Goal: Information Seeking & Learning: Learn about a topic

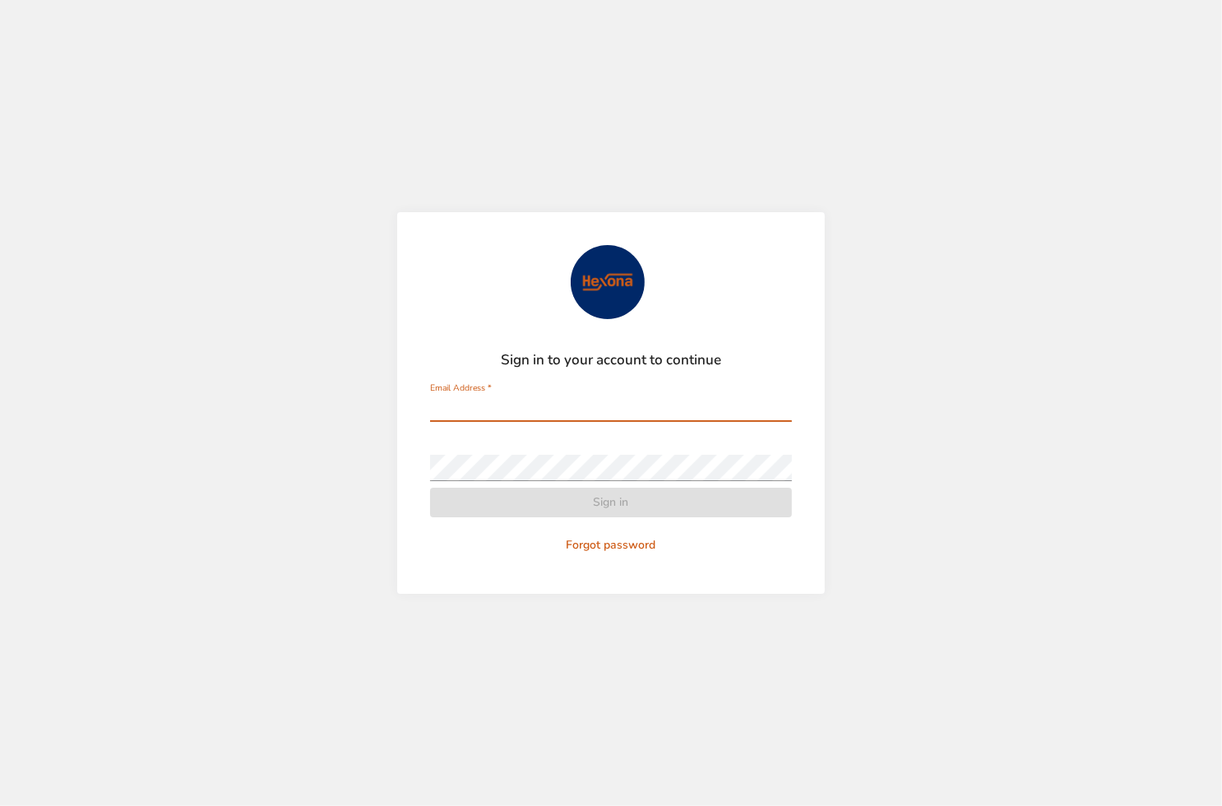
click at [0, 805] on com-1password-button at bounding box center [0, 806] width 0 height 0
type input "**********"
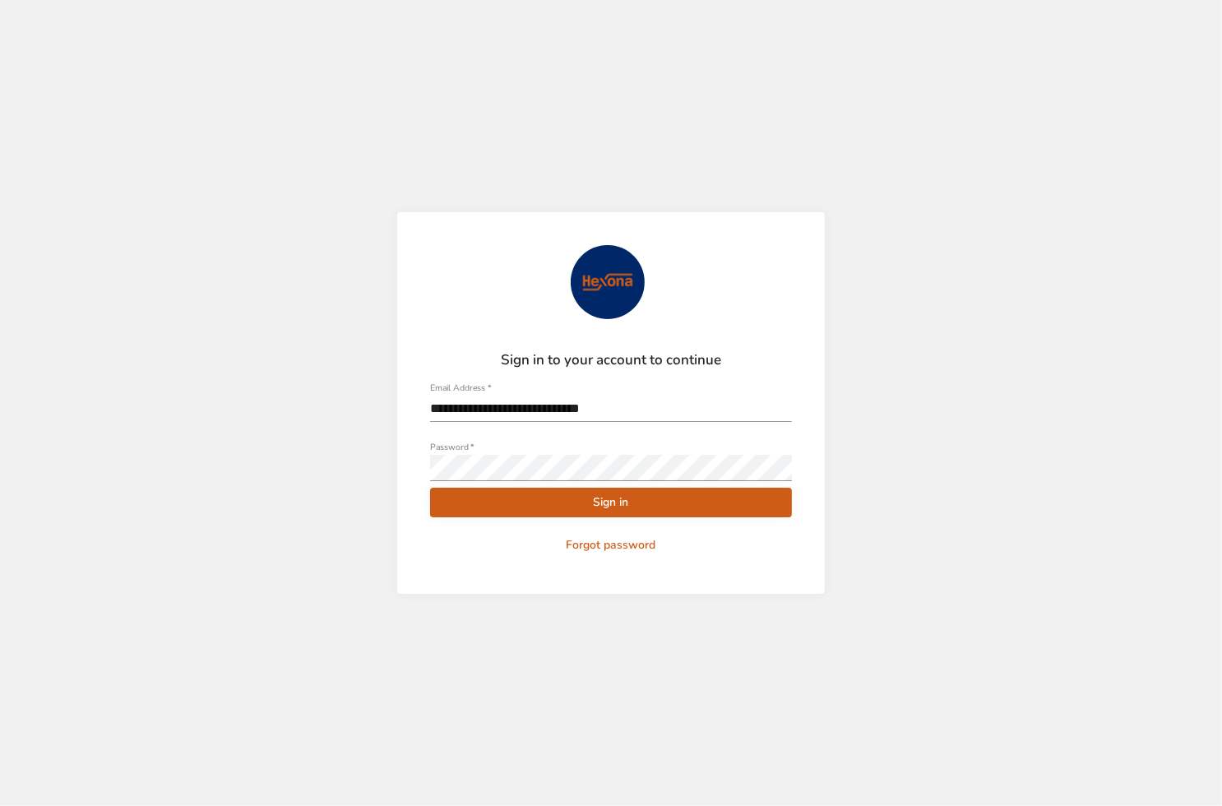
click at [580, 503] on span "Sign in" at bounding box center [611, 503] width 336 height 21
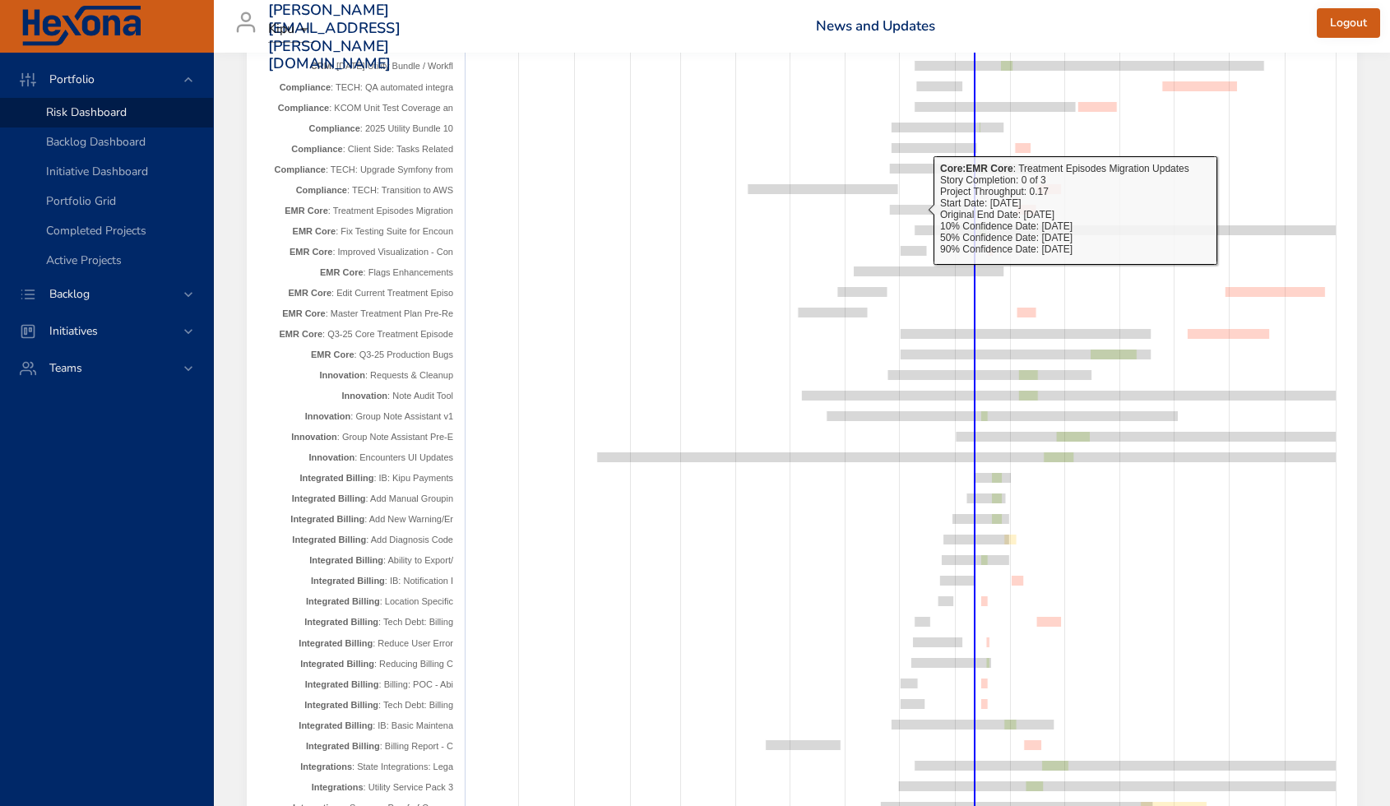
scroll to position [3531, 0]
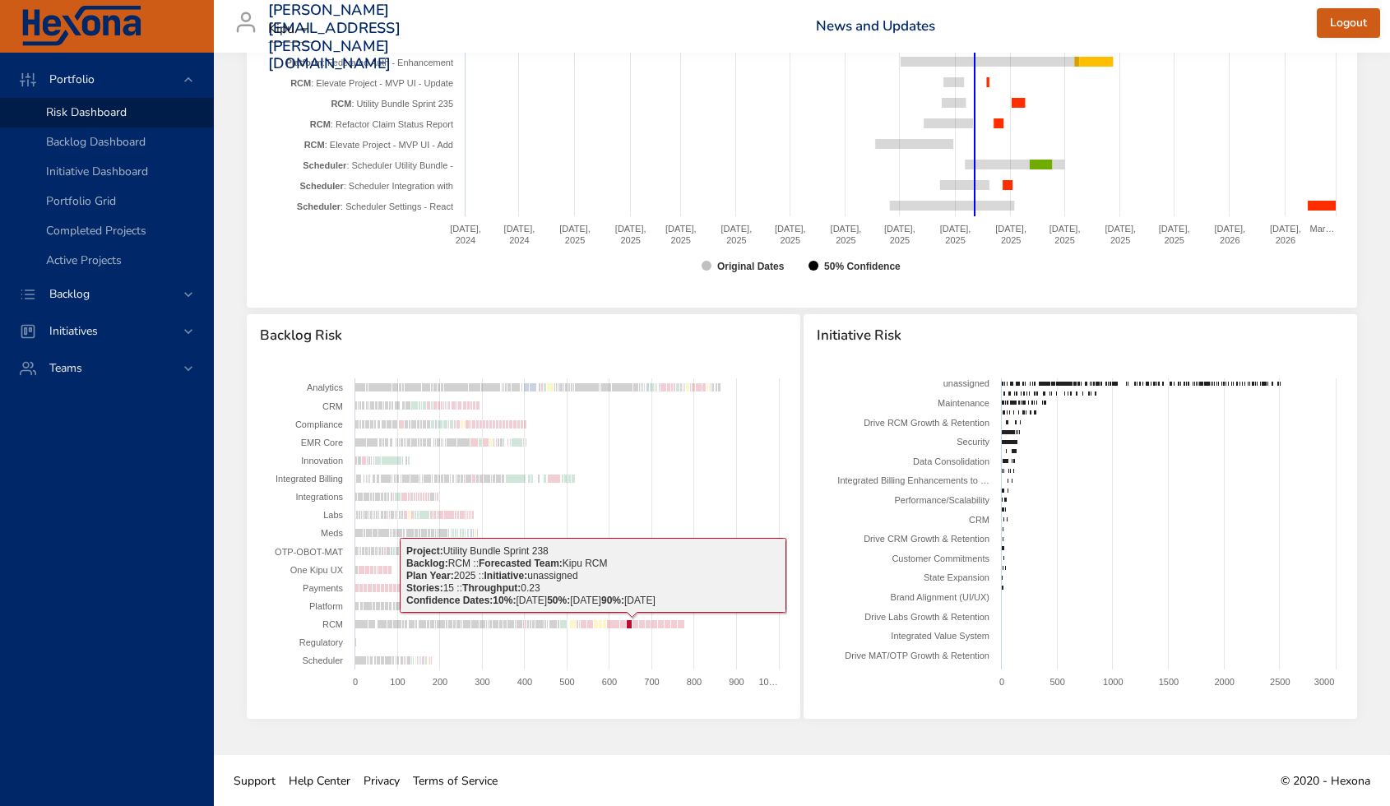
click at [628, 622] on rect at bounding box center [630, 624] width 6 height 9
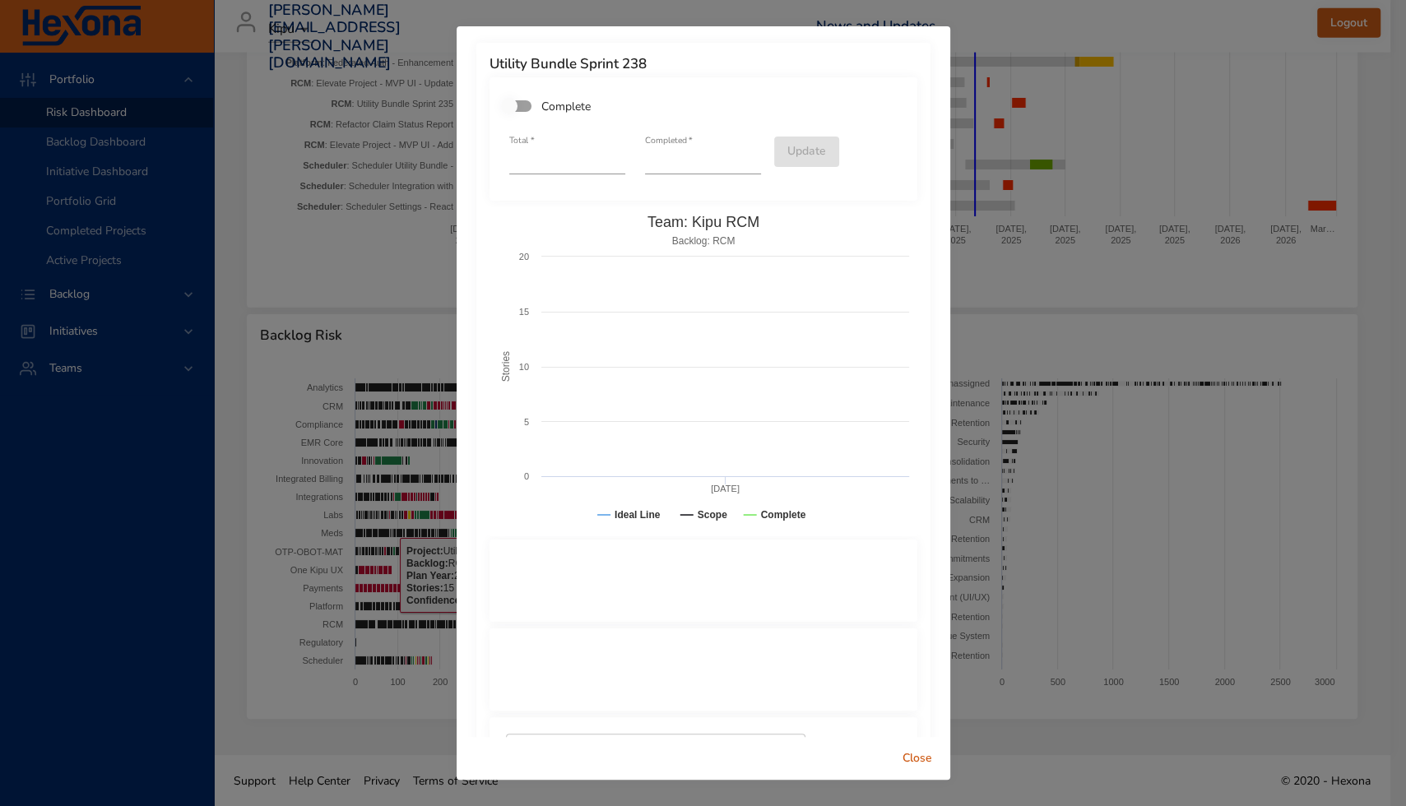
click at [624, 496] on rect at bounding box center [703, 371] width 428 height 329
click at [920, 766] on span "Close" at bounding box center [916, 759] width 39 height 21
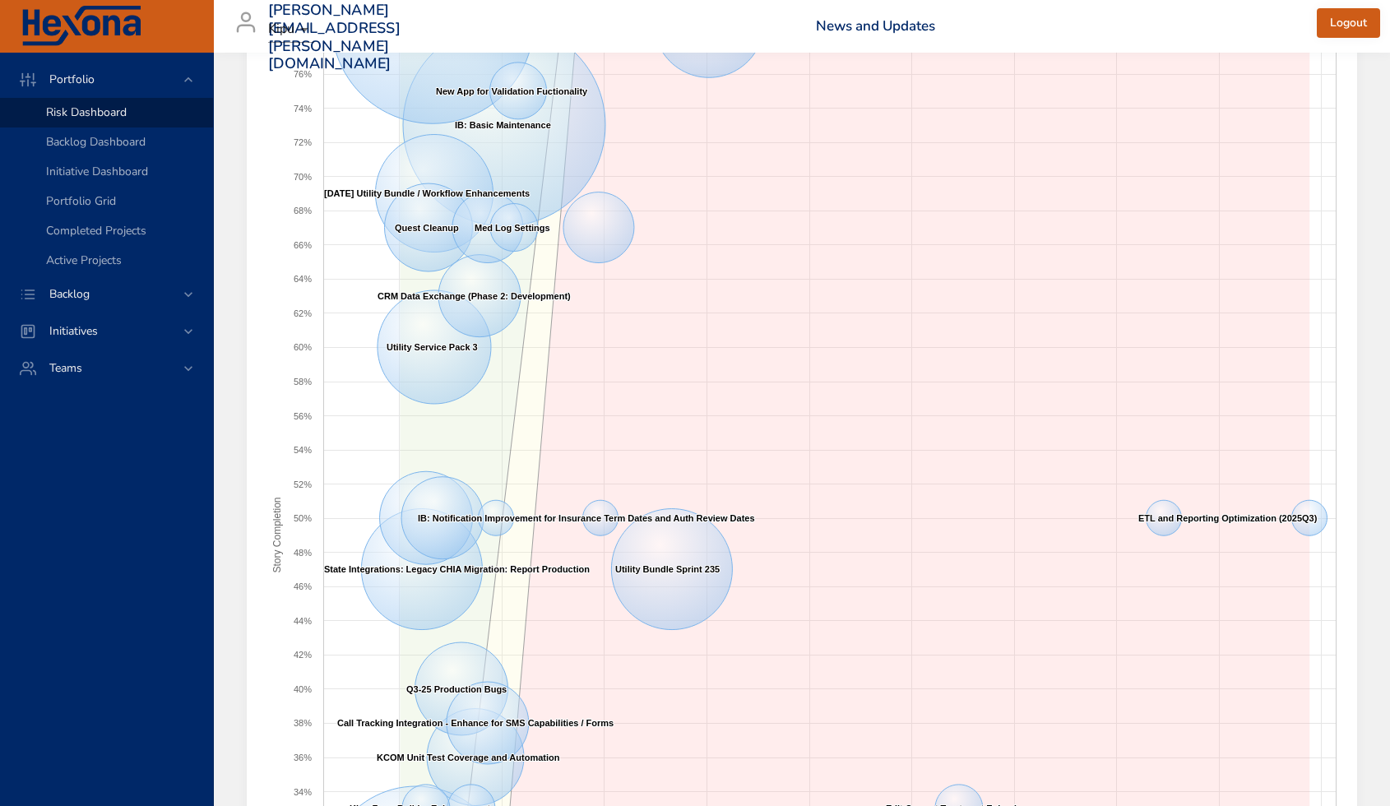
scroll to position [0, 0]
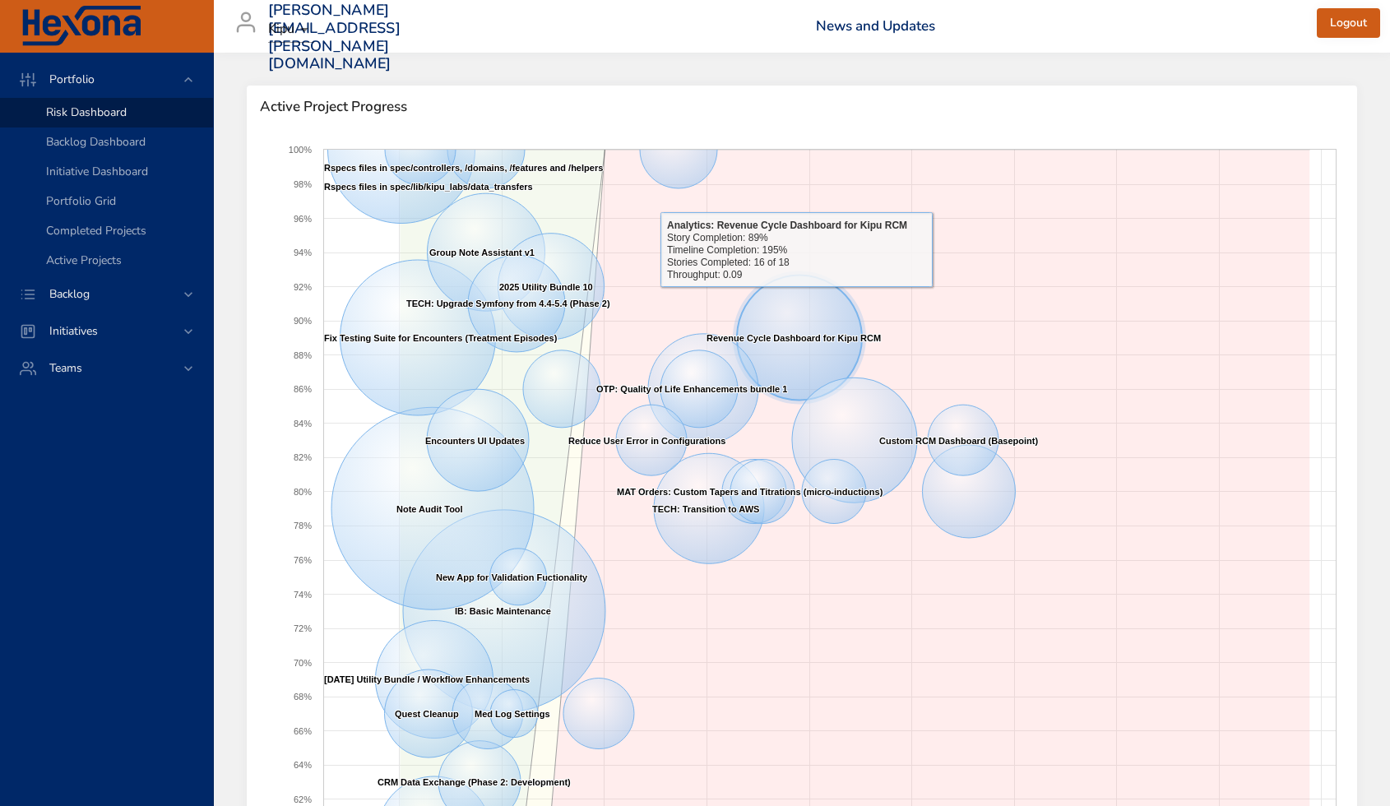
click at [796, 299] on icon at bounding box center [799, 338] width 125 height 125
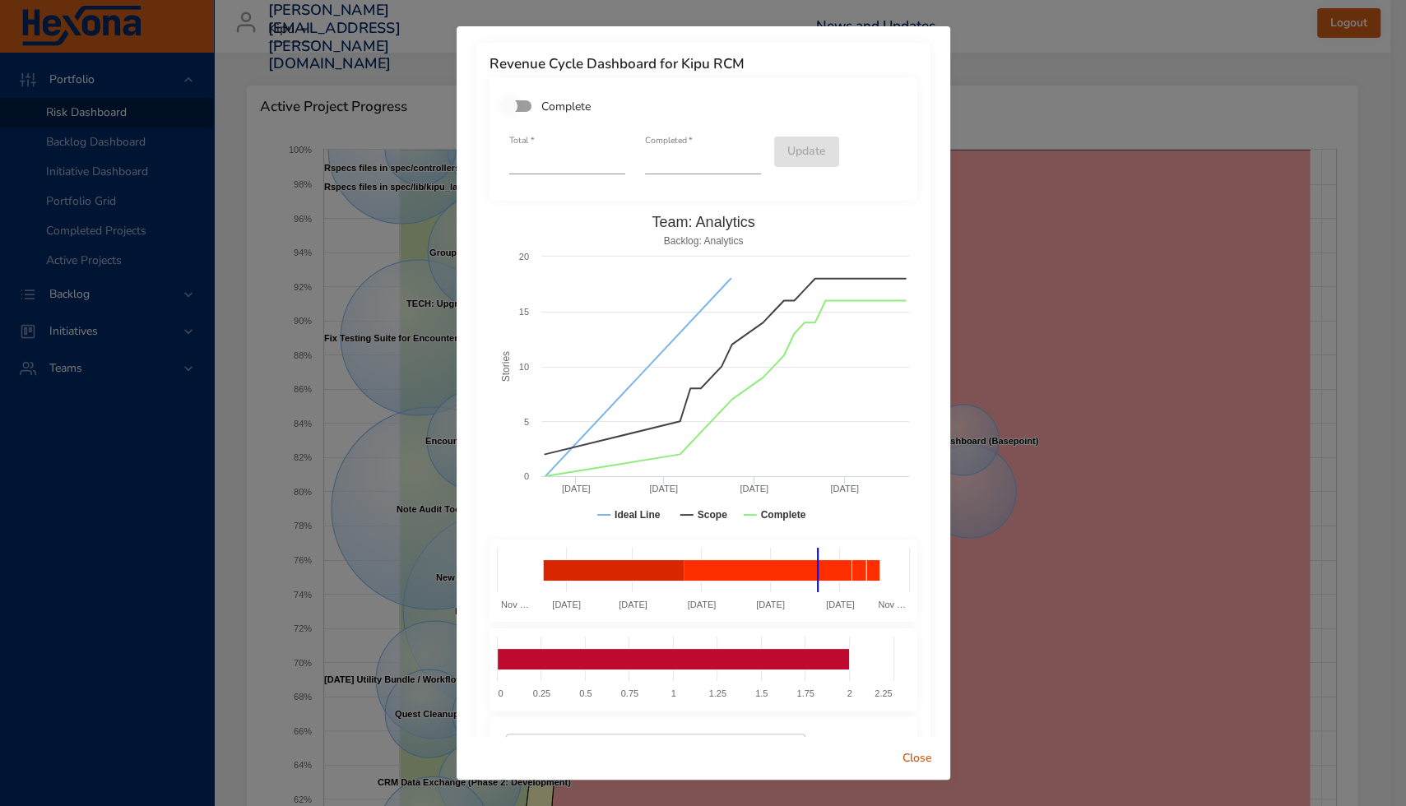
click at [916, 756] on span "Close" at bounding box center [916, 759] width 39 height 21
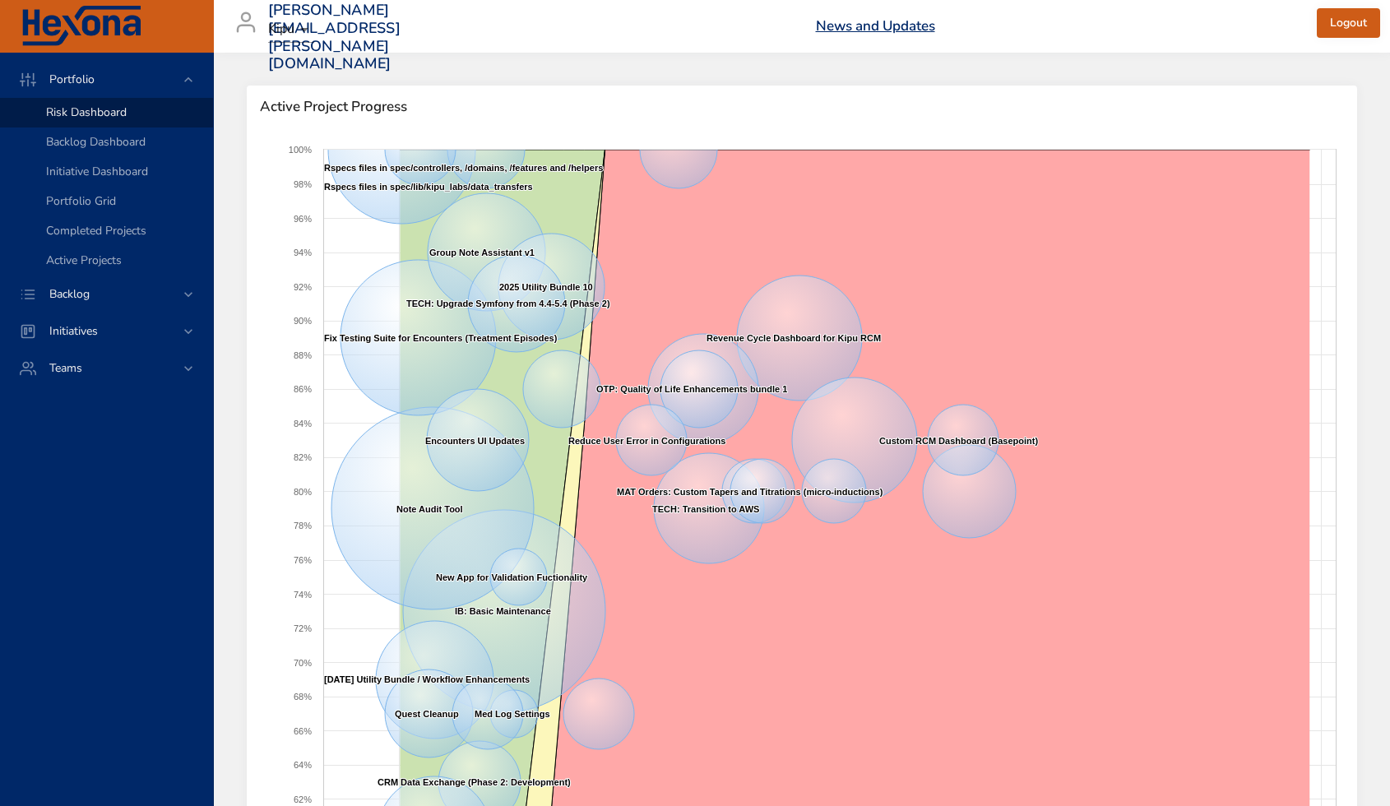
click at [851, 19] on link "News and Updates" at bounding box center [875, 25] width 119 height 19
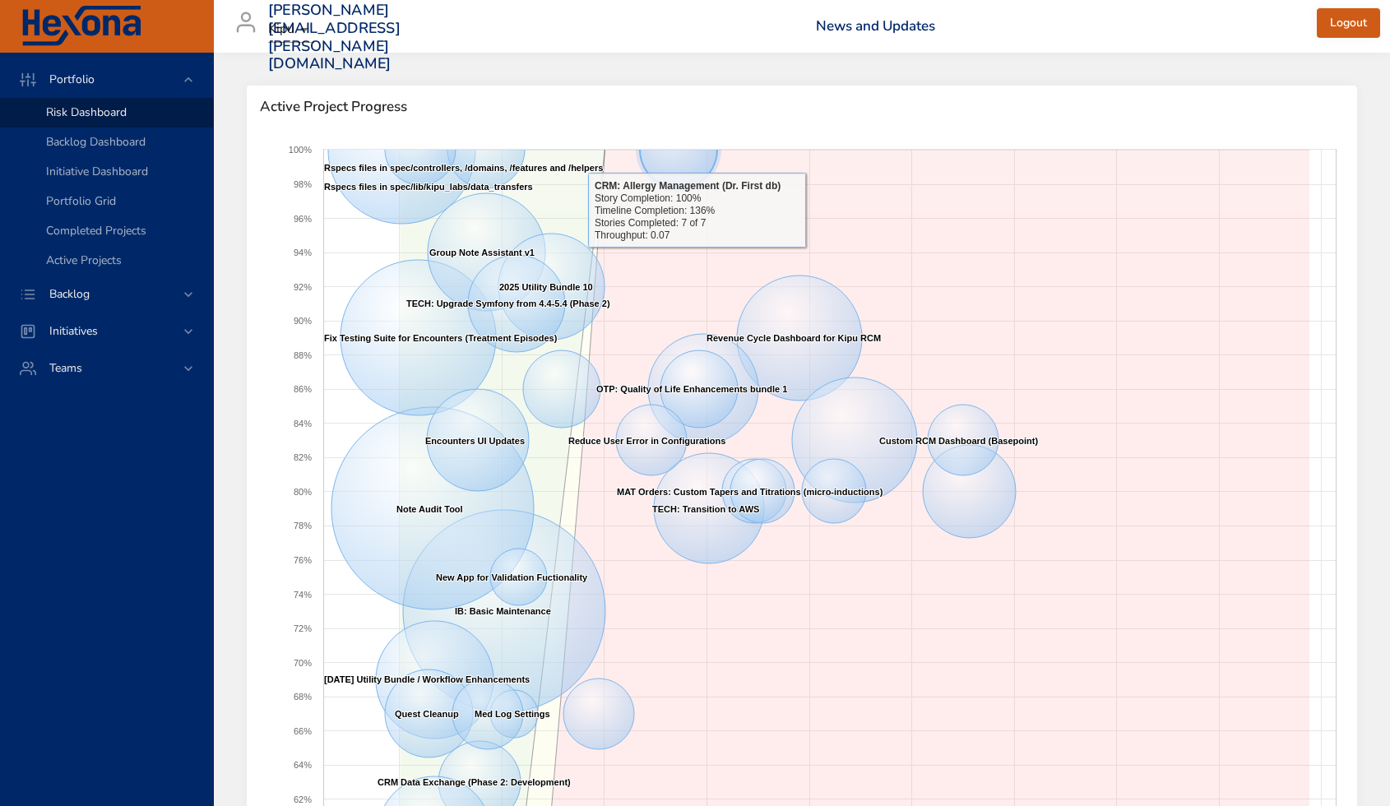
click at [697, 160] on icon at bounding box center [678, 149] width 77 height 77
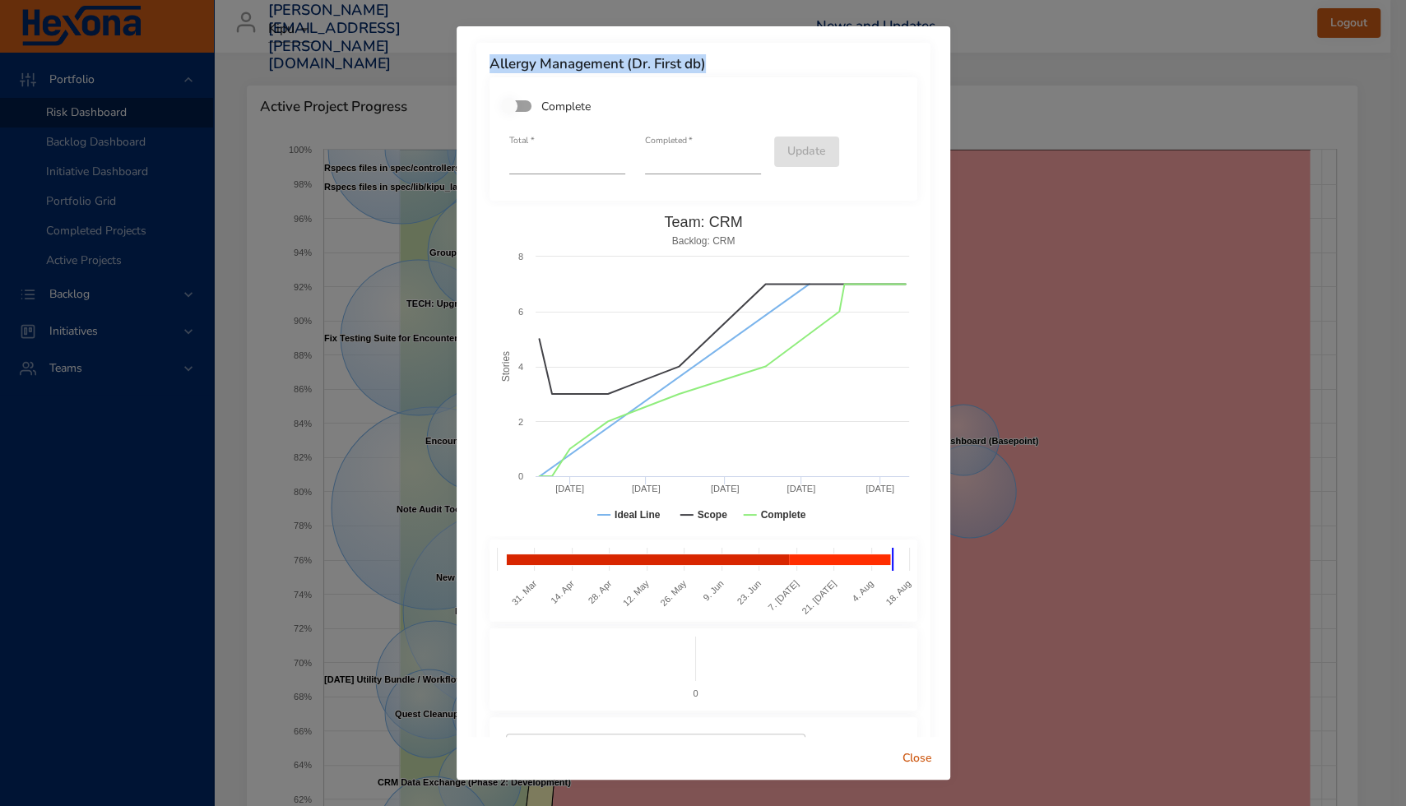
drag, startPoint x: 721, startPoint y: 58, endPoint x: 475, endPoint y: 67, distance: 246.1
click at [475, 67] on div "Allergy Management (Dr. First db) Complete Total   * * Completed   * * Update C…" at bounding box center [704, 381] width 494 height 711
copy h6 "Allergy Management (Dr. First db)"
drag, startPoint x: 1193, startPoint y: 73, endPoint x: 1165, endPoint y: 90, distance: 32.4
click at [1189, 75] on div "Allergy Management (Dr. First db) Complete Total   * * Completed   * * Update C…" at bounding box center [703, 403] width 1406 height 806
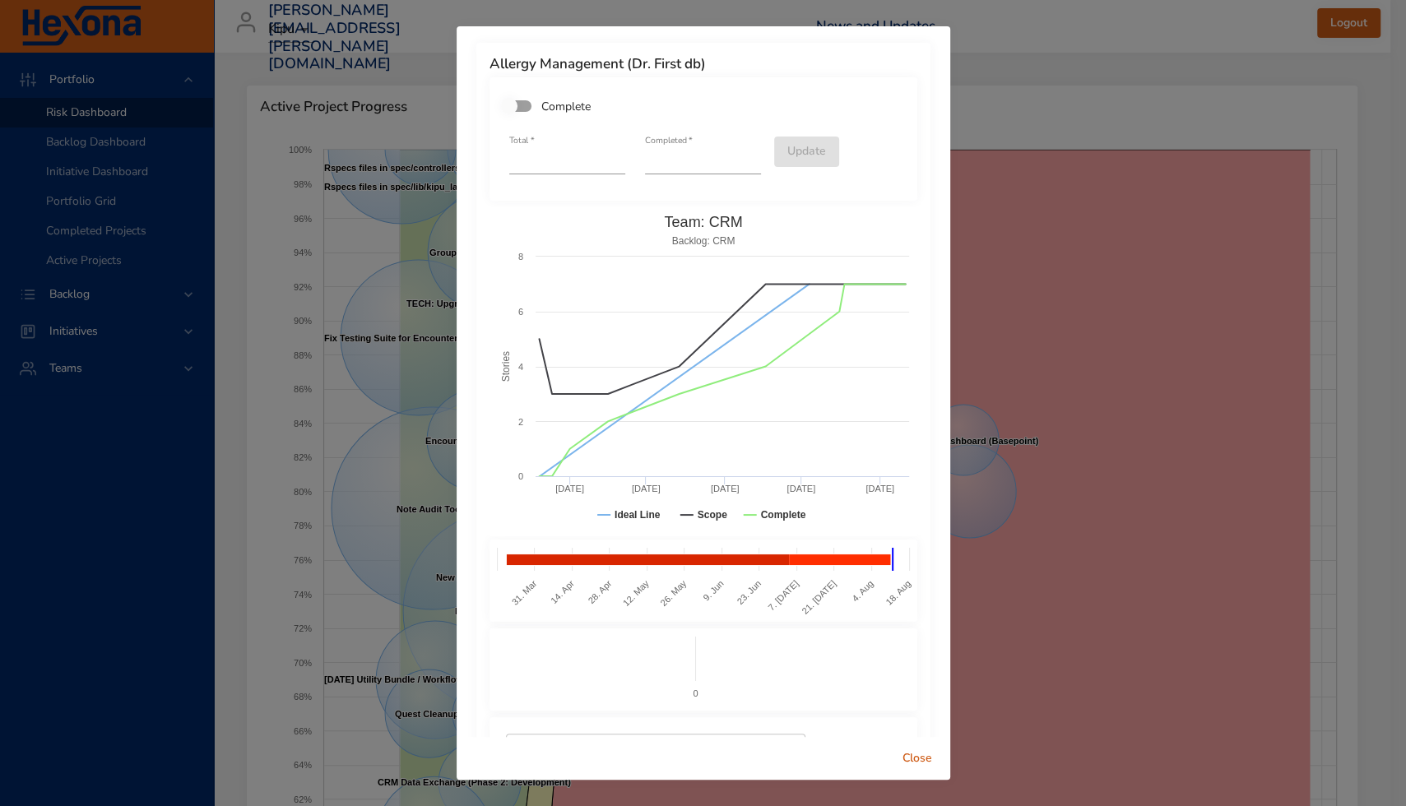
click at [1073, 128] on div "Allergy Management (Dr. First db) Complete Total   * * Completed   * * Update C…" at bounding box center [703, 403] width 1406 height 806
click at [1006, 183] on div "Allergy Management (Dr. First db) Complete Total   * * Completed   * * Update C…" at bounding box center [703, 403] width 1406 height 806
click at [914, 761] on span "Close" at bounding box center [916, 759] width 39 height 21
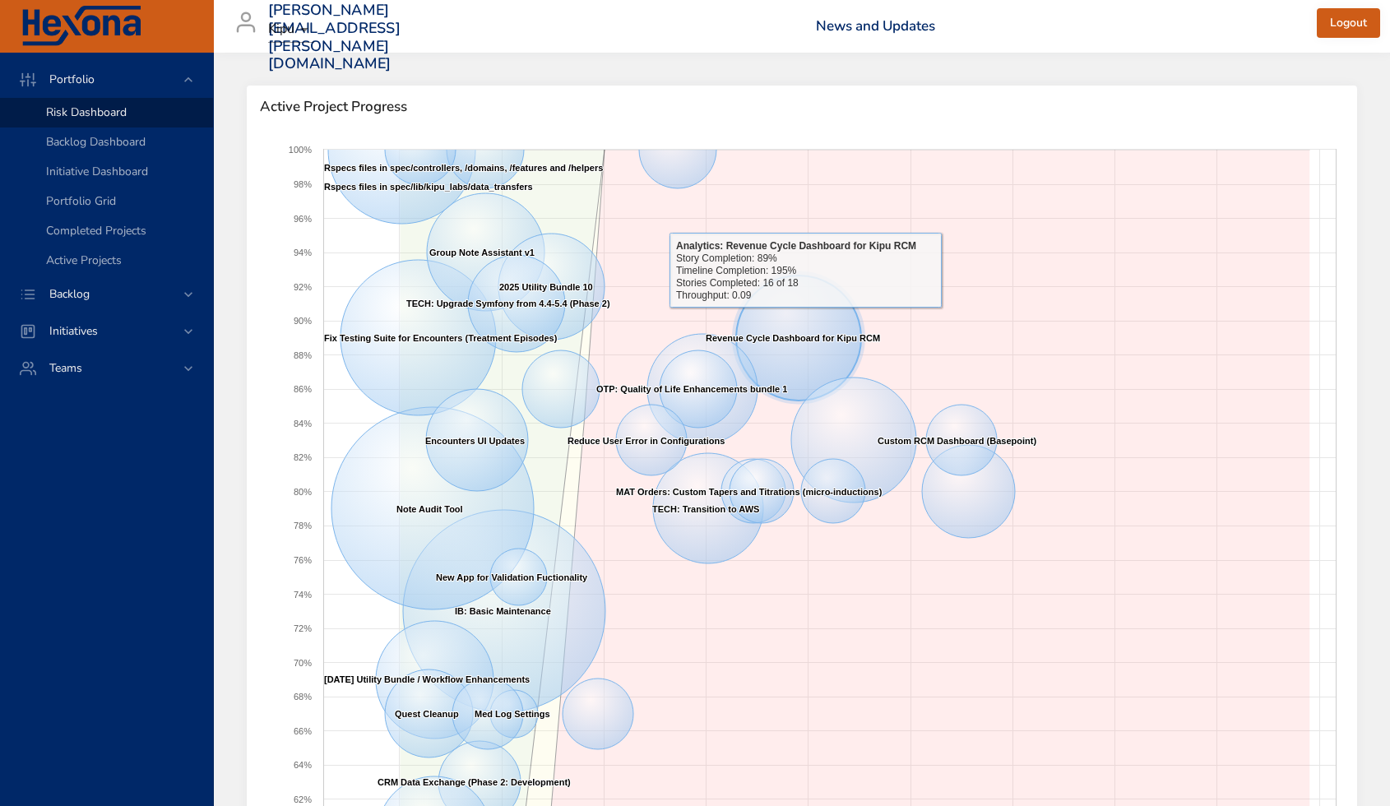
click at [805, 320] on icon at bounding box center [798, 338] width 125 height 125
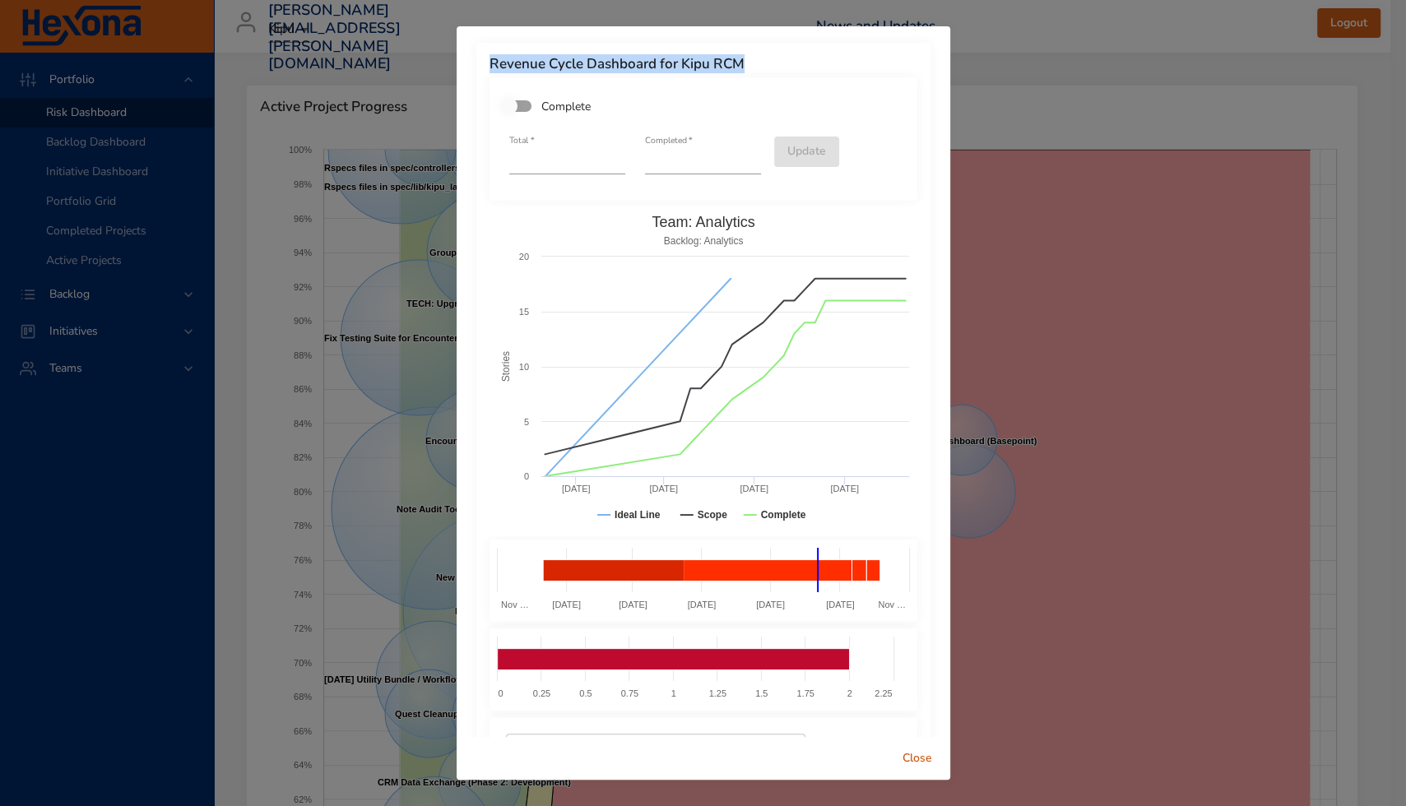
drag, startPoint x: 485, startPoint y: 64, endPoint x: 768, endPoint y: 57, distance: 283.9
click at [768, 57] on div "Revenue Cycle Dashboard for Kipu RCM Complete Total   * ** Completed   * ** Upd…" at bounding box center [703, 434] width 454 height 783
copy h6 "Revenue Cycle Dashboard for Kipu RCM"
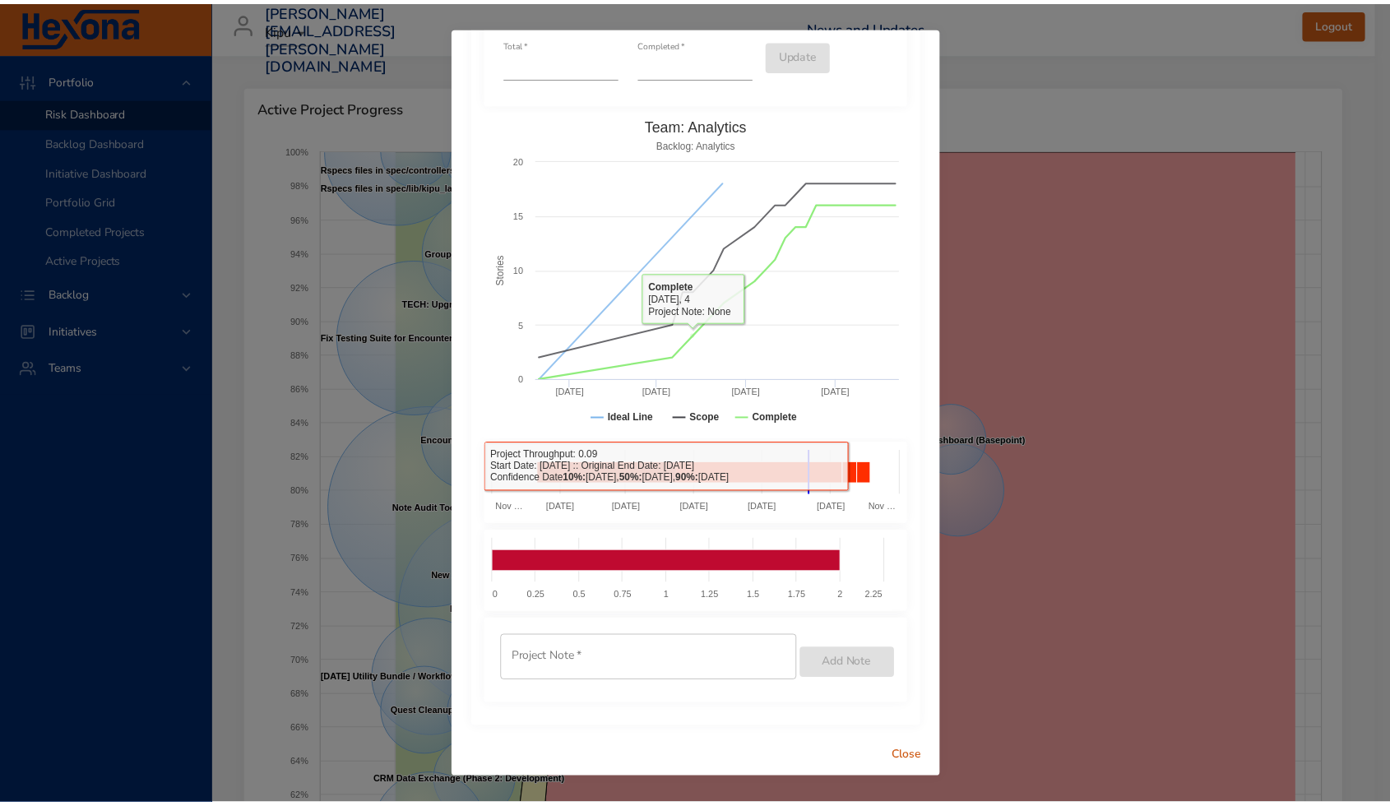
scroll to position [99, 0]
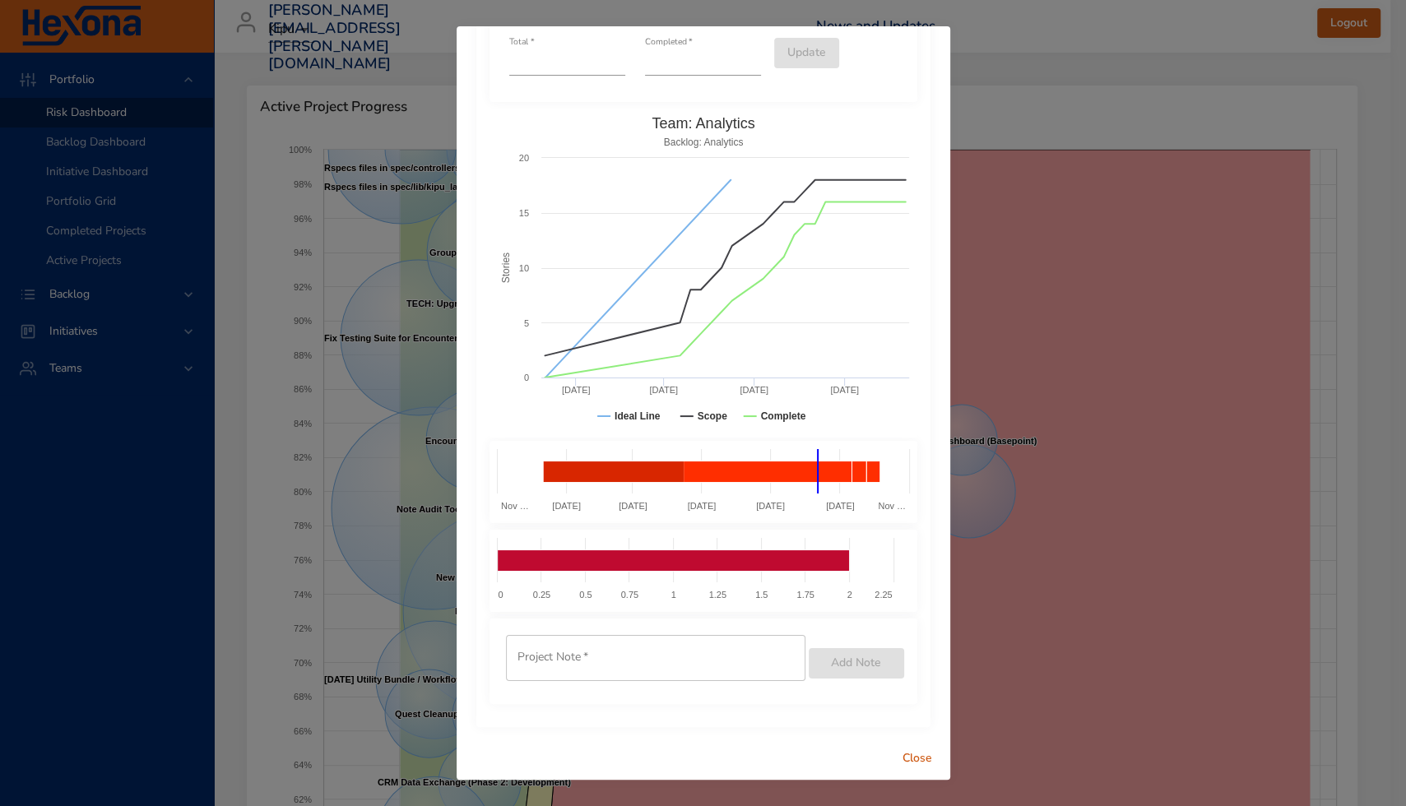
click at [916, 758] on span "Close" at bounding box center [916, 759] width 39 height 21
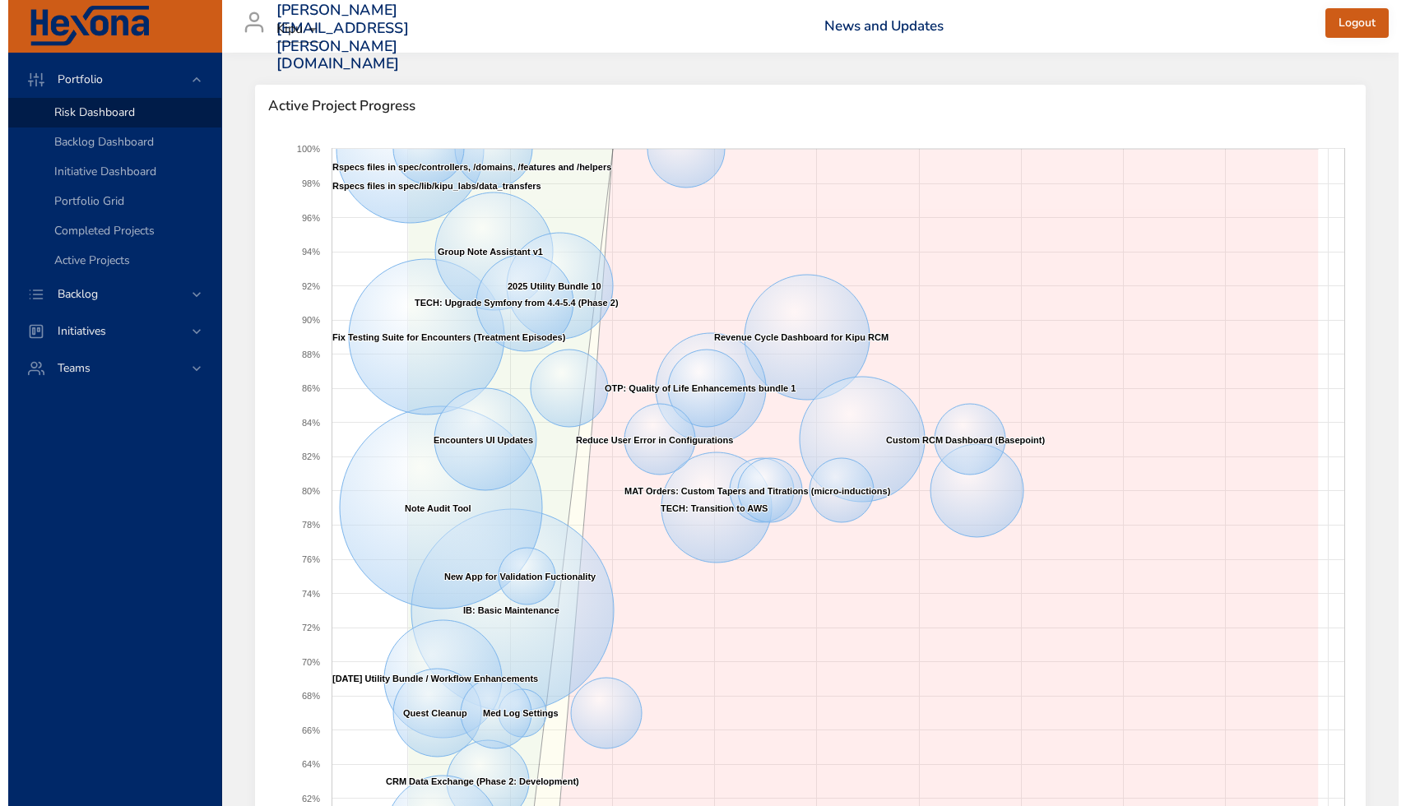
scroll to position [0, 0]
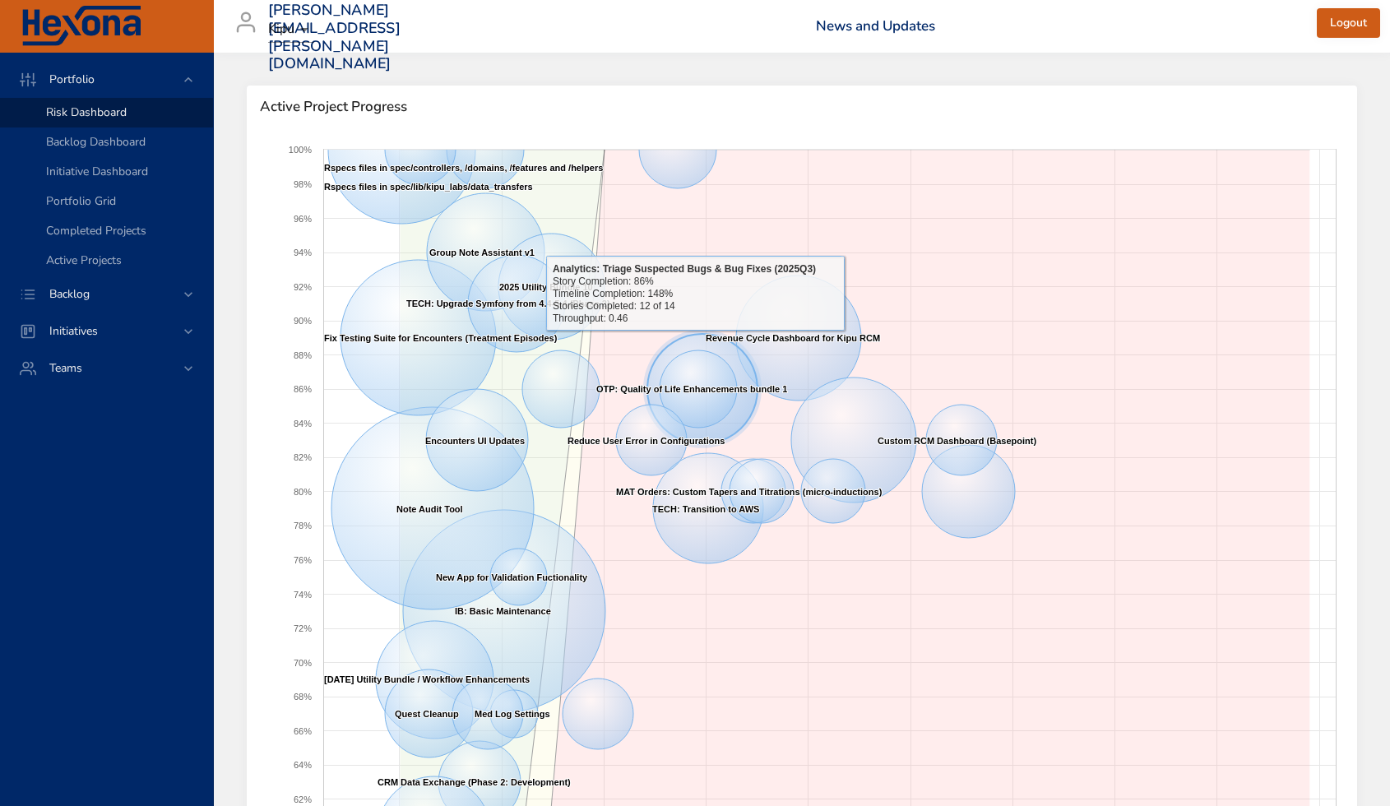
click at [695, 343] on icon at bounding box center [702, 389] width 110 height 110
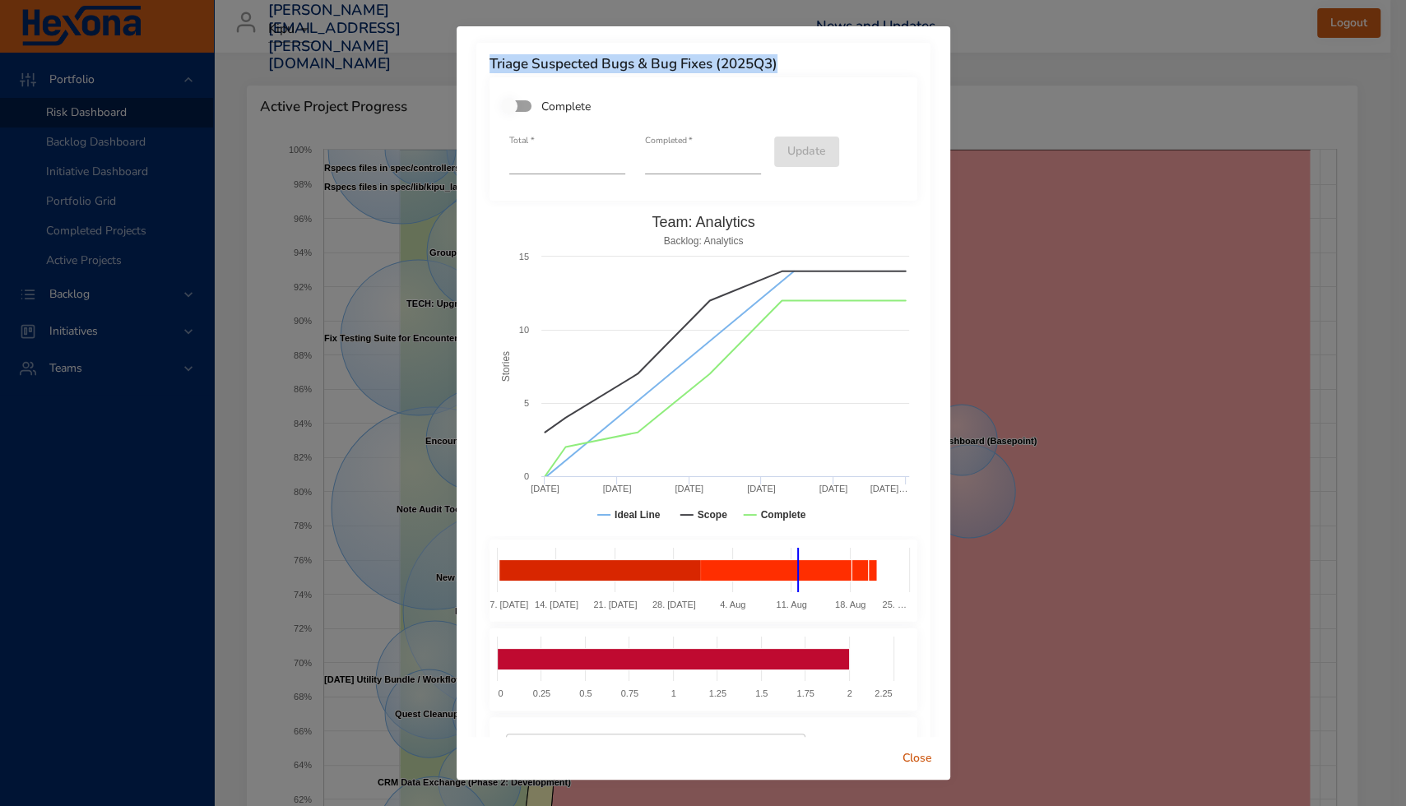
drag, startPoint x: 486, startPoint y: 62, endPoint x: 815, endPoint y: 62, distance: 329.0
click at [815, 62] on div "Triage Suspected Bugs & Bug Fixes (2025Q3) Complete Total   * ** Completed   * …" at bounding box center [703, 434] width 454 height 783
copy h6 "Triage Suspected Bugs & Bug Fixes (2025Q3)"
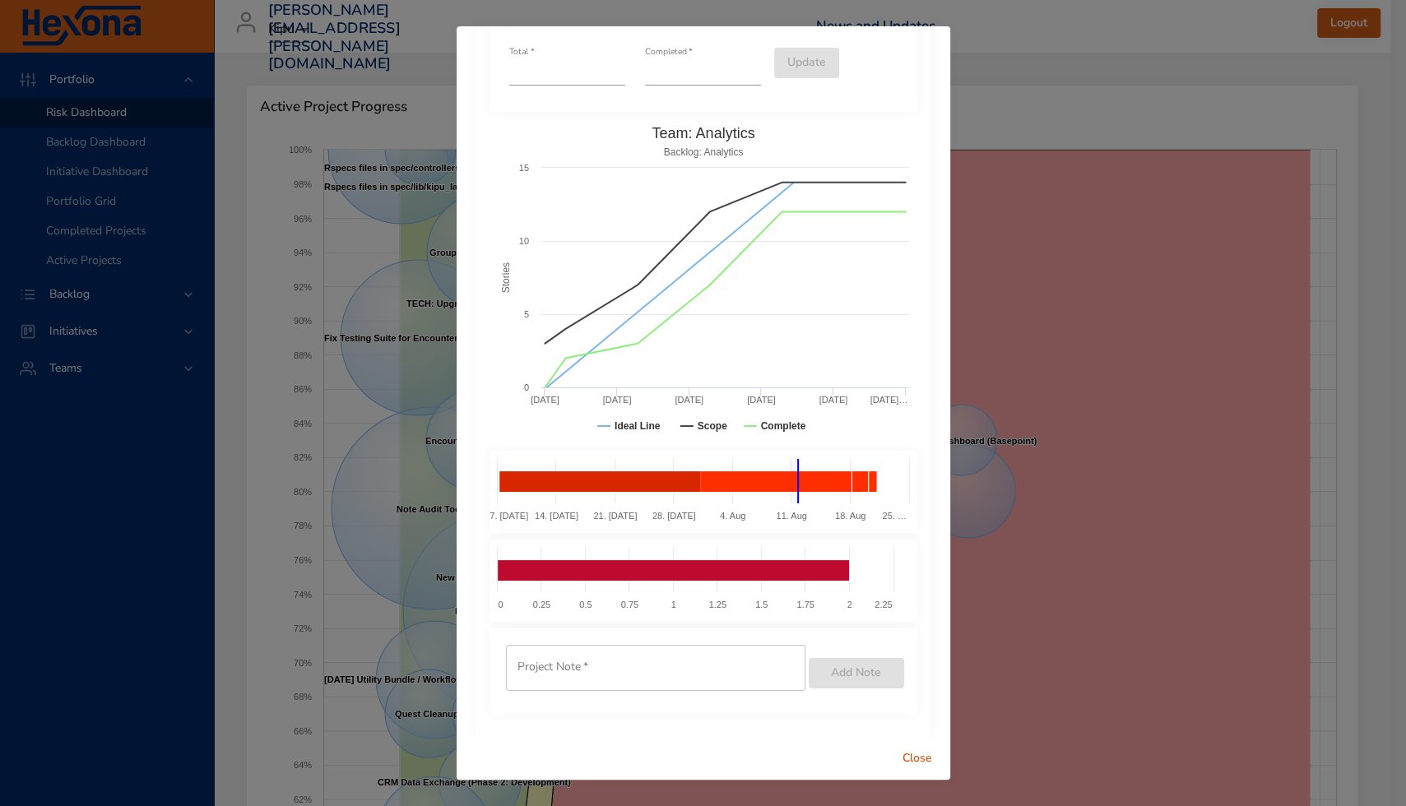
scroll to position [99, 0]
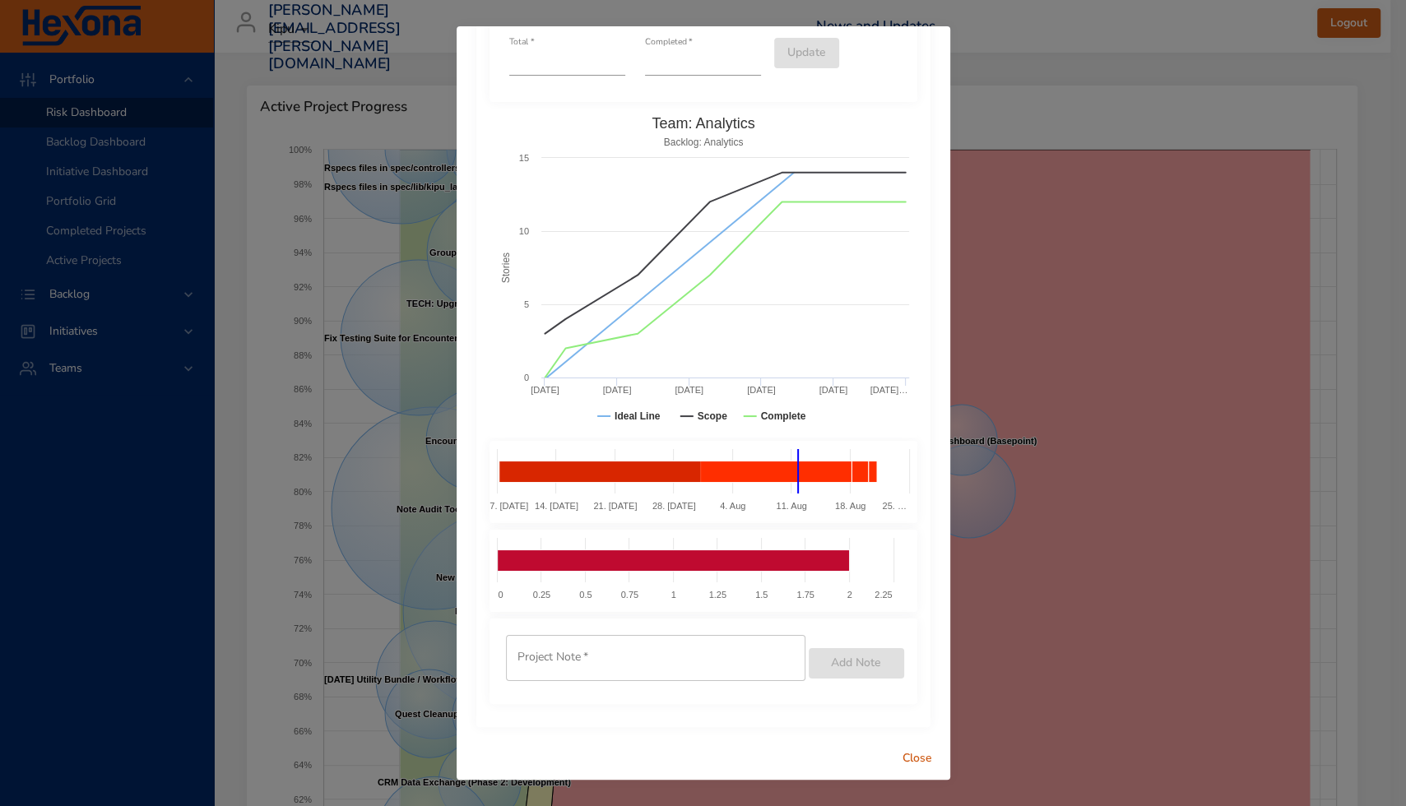
click at [575, 658] on input "text" at bounding box center [655, 658] width 299 height 46
click at [911, 758] on span "Close" at bounding box center [916, 759] width 39 height 21
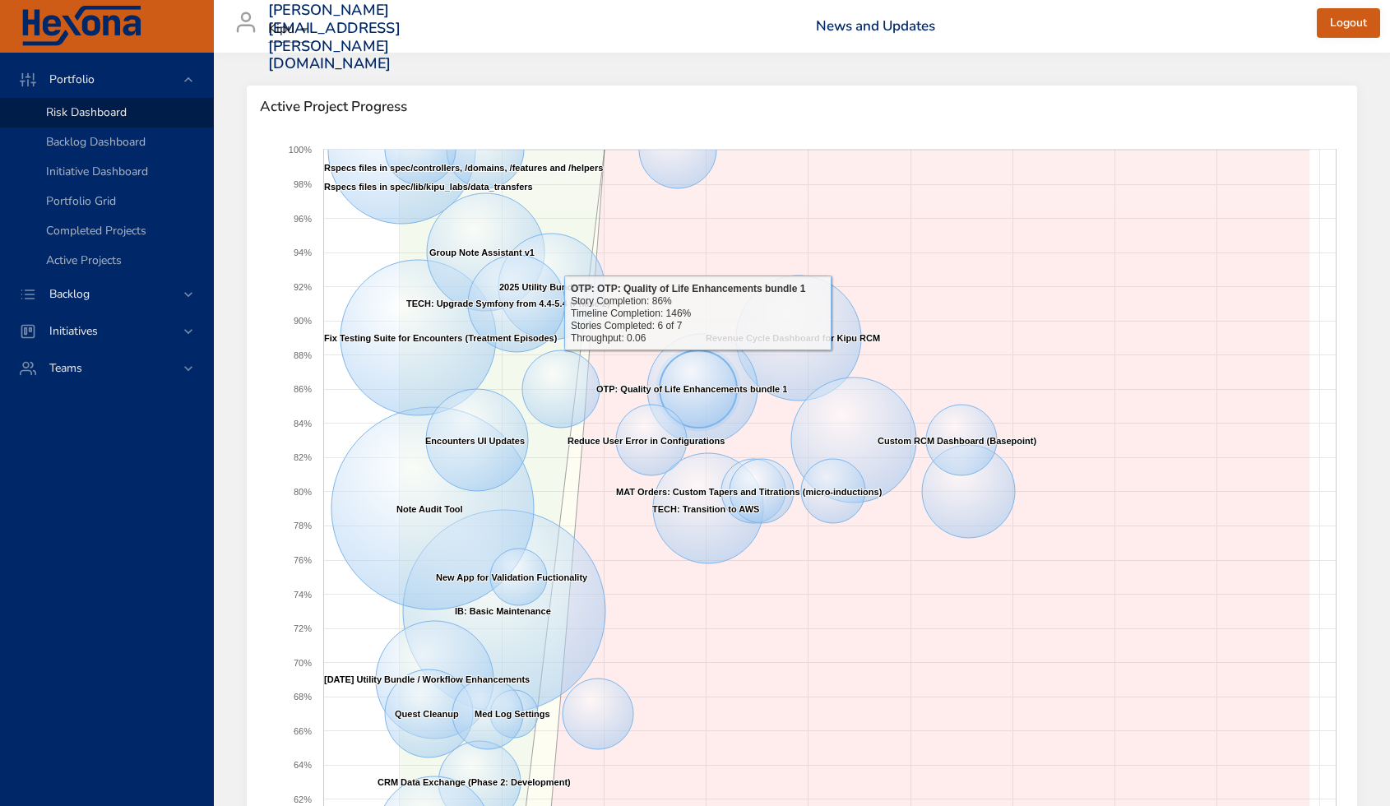
click at [698, 363] on icon at bounding box center [698, 388] width 77 height 77
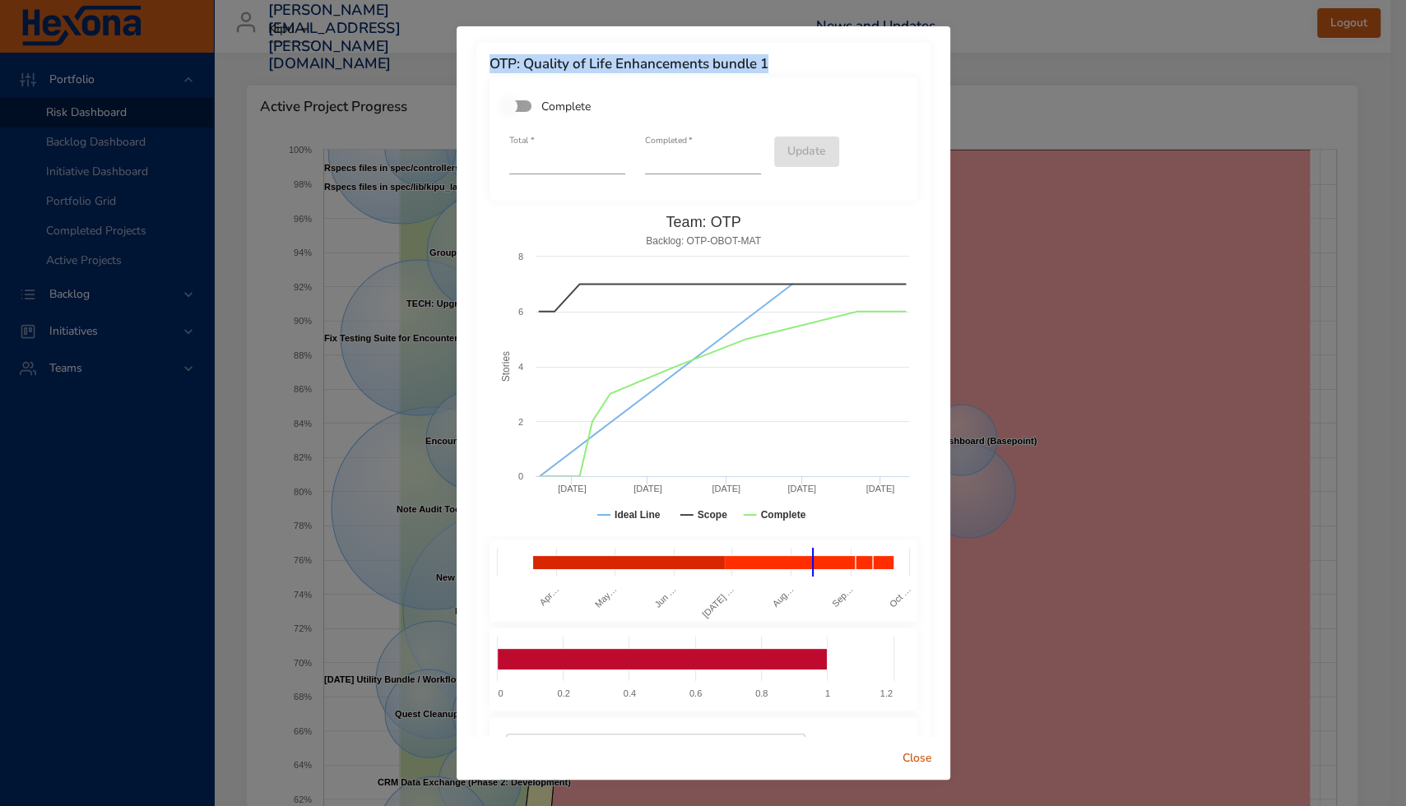
drag, startPoint x: 706, startPoint y: 58, endPoint x: 476, endPoint y: 53, distance: 229.6
click at [476, 53] on div "OTP: Quality of Life Enhancements bundle 1 Complete Total   * * Completed   * *…" at bounding box center [703, 434] width 454 height 783
copy h6 "OTP: Quality of Life Enhancements bundle 1"
click at [925, 752] on span "Close" at bounding box center [916, 759] width 39 height 21
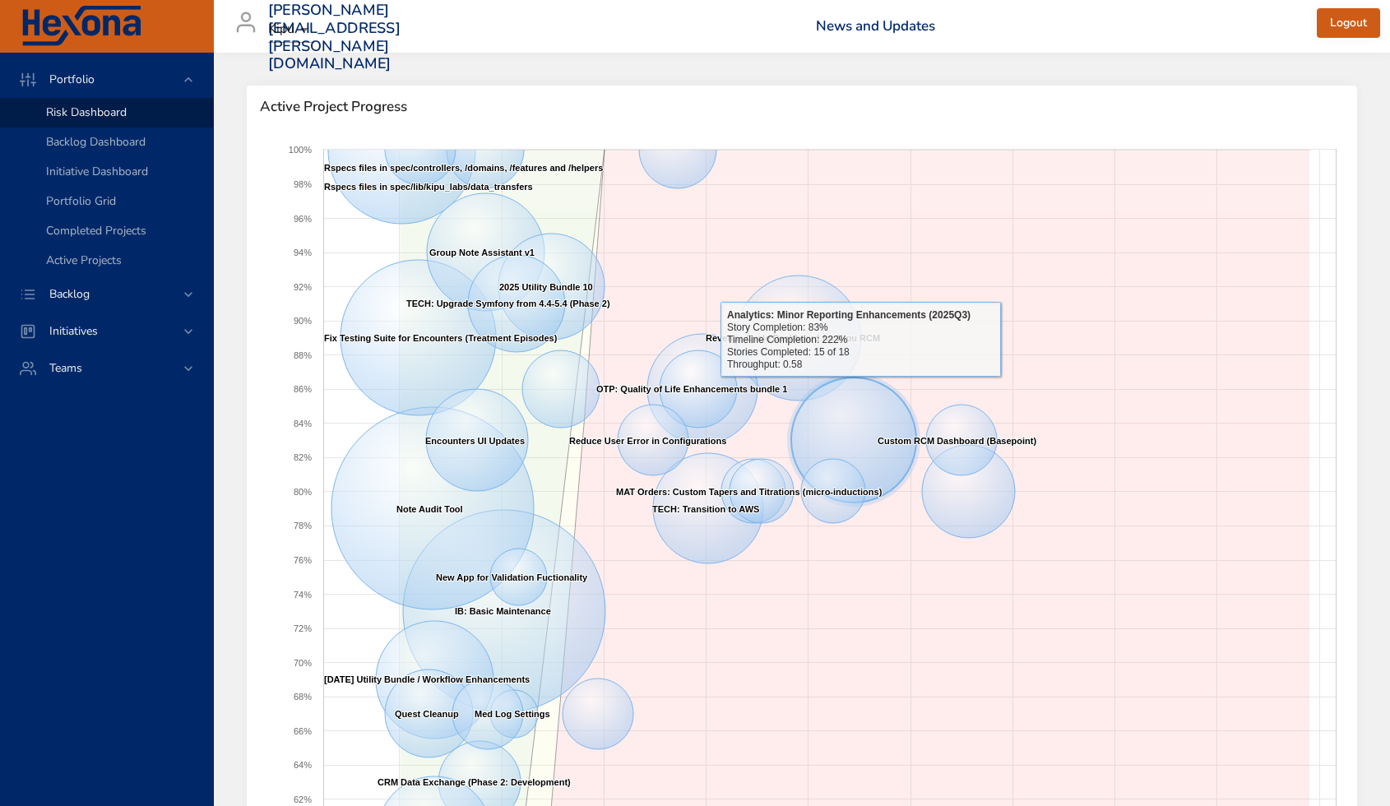
click at [860, 389] on icon at bounding box center [853, 440] width 125 height 125
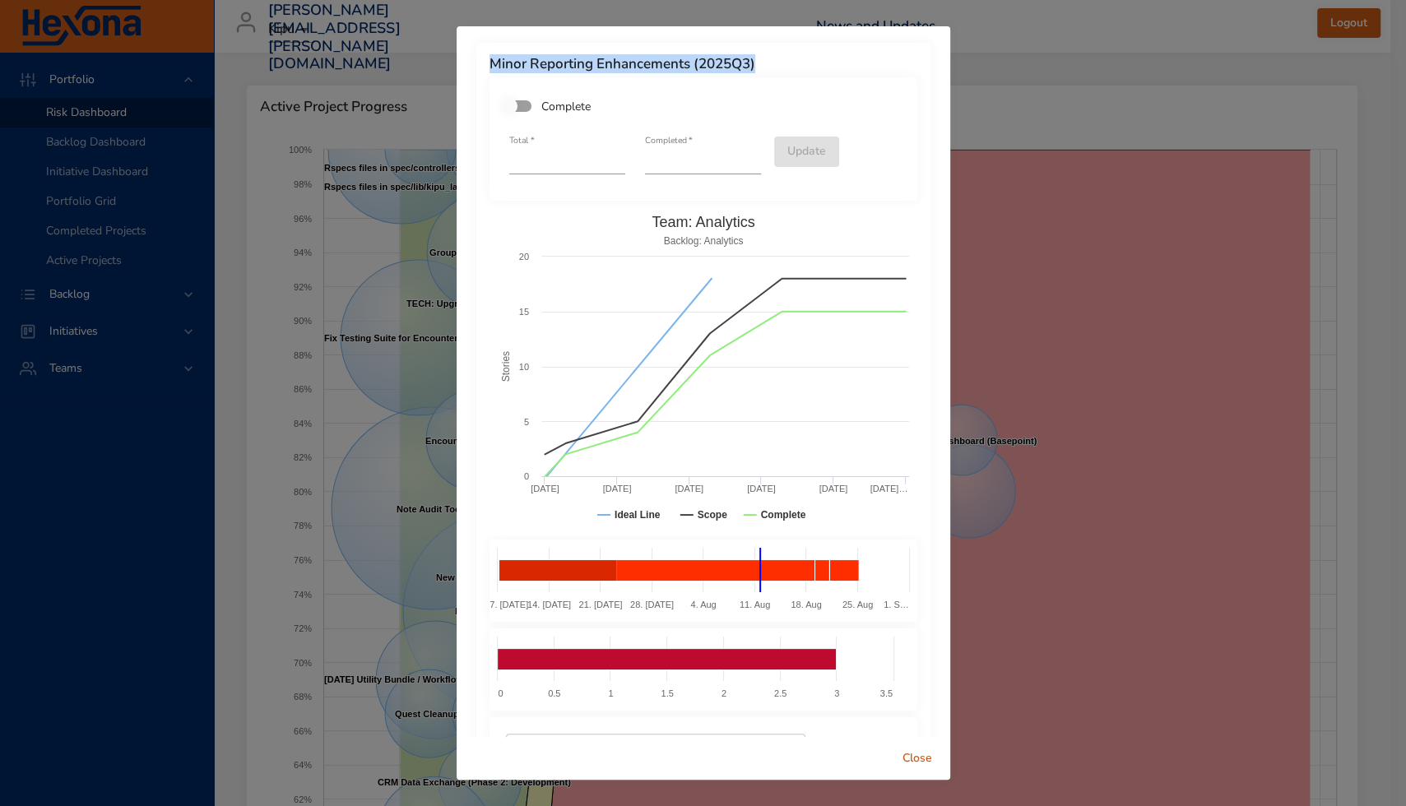
drag, startPoint x: 762, startPoint y: 62, endPoint x: 466, endPoint y: 59, distance: 296.1
click at [466, 59] on div "Minor Reporting Enhancements (2025Q3) Complete Total   * ** Completed   * ** Up…" at bounding box center [704, 381] width 494 height 711
copy h6 "Minor Reporting Enhancements (2025Q3)"
click at [912, 750] on span "Close" at bounding box center [916, 759] width 39 height 21
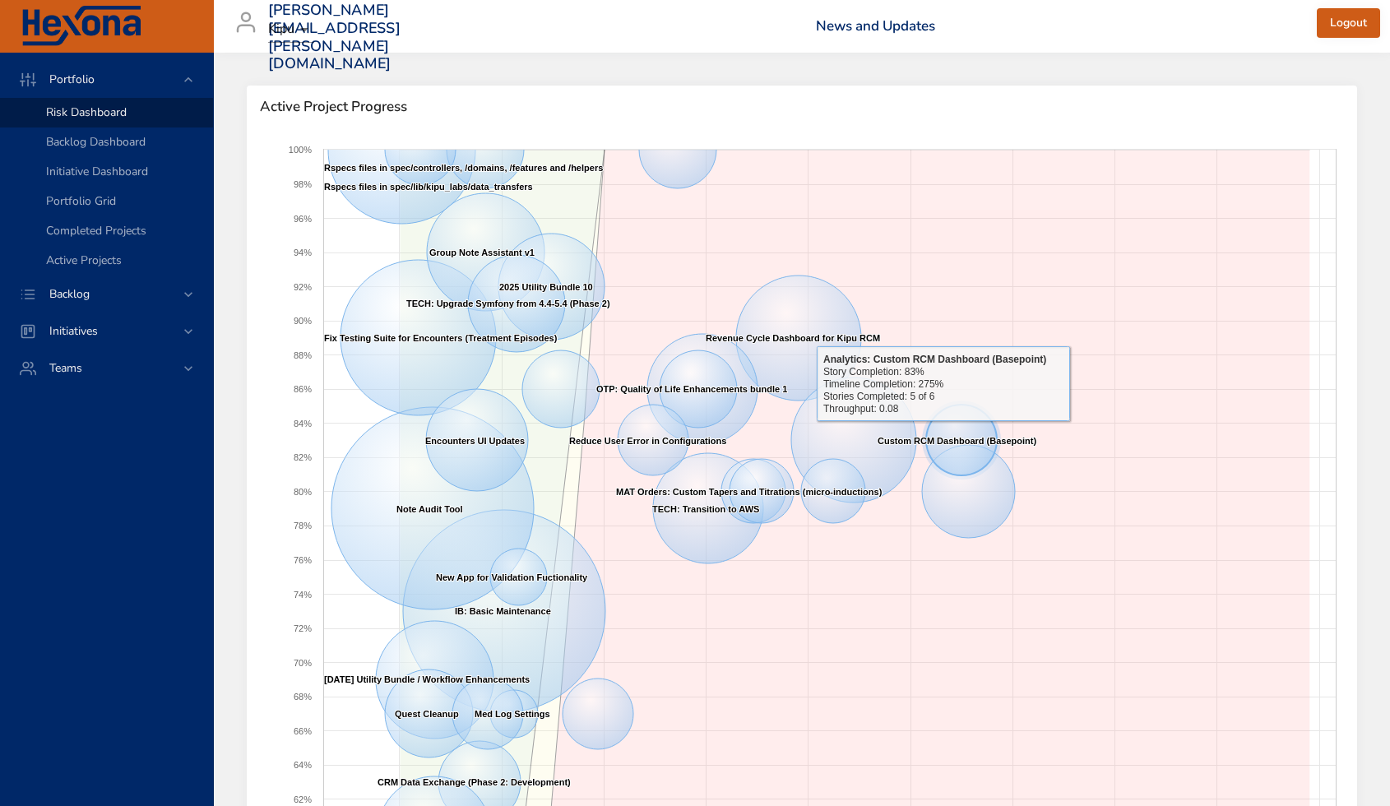
click at [944, 434] on icon at bounding box center [961, 440] width 71 height 71
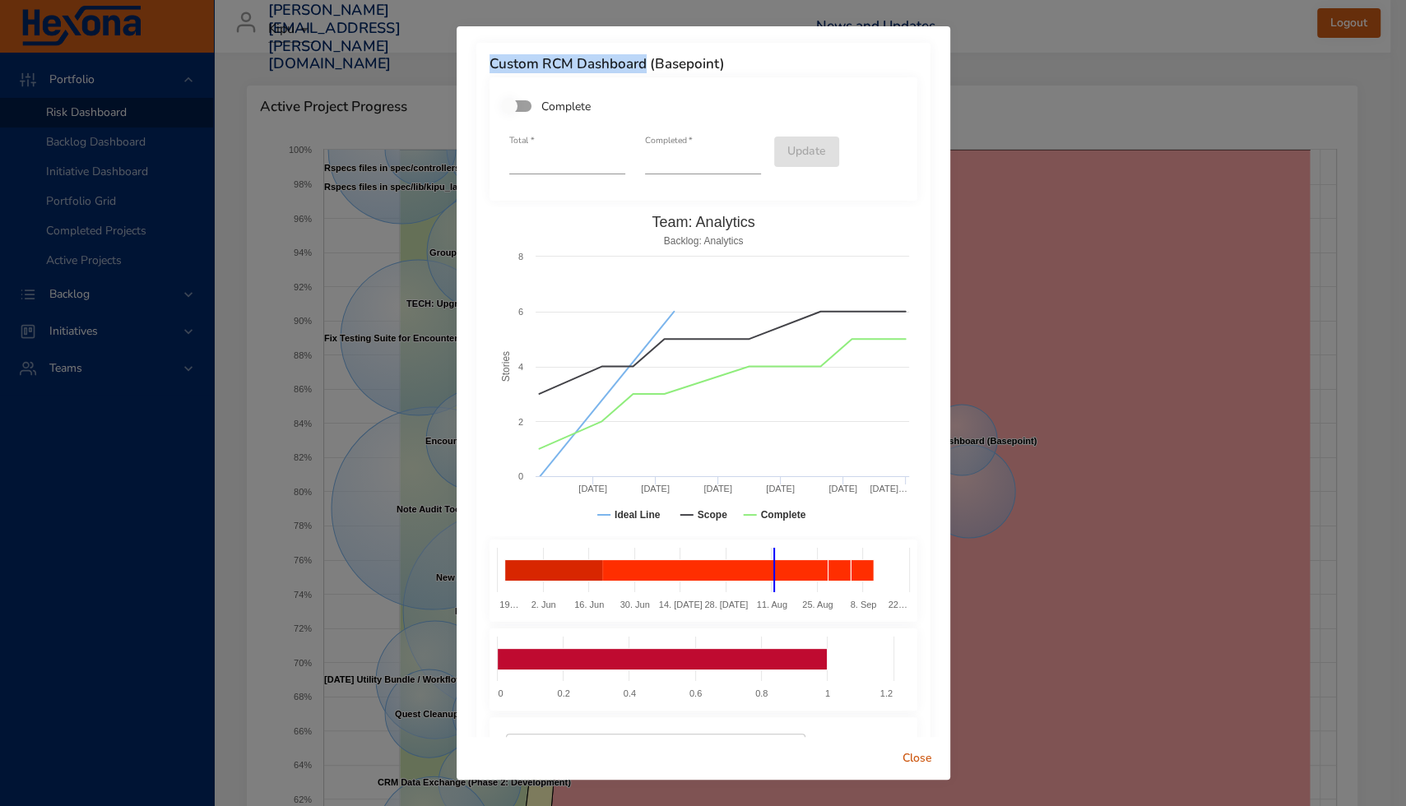
drag, startPoint x: 485, startPoint y: 60, endPoint x: 647, endPoint y: 63, distance: 162.9
click at [647, 63] on div "Custom RCM Dashboard (Basepoint) Complete Total   * * Completed   * * Update Cr…" at bounding box center [703, 434] width 454 height 783
copy h6 "Custom RCM Dashboard"
